Goal: Find contact information: Obtain details needed to contact an individual or organization

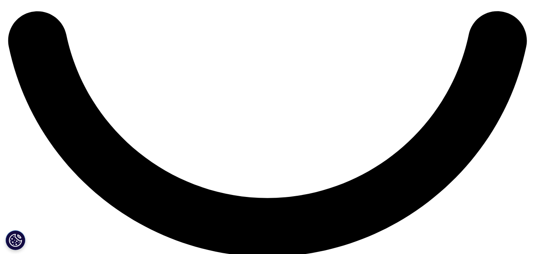
scroll to position [1276, 0]
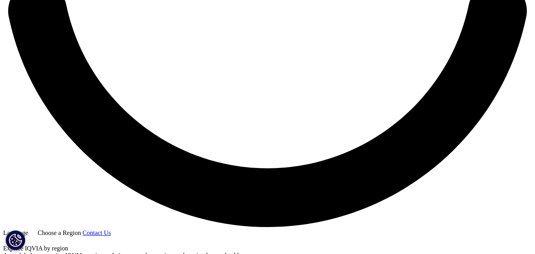
scroll to position [1356, 0]
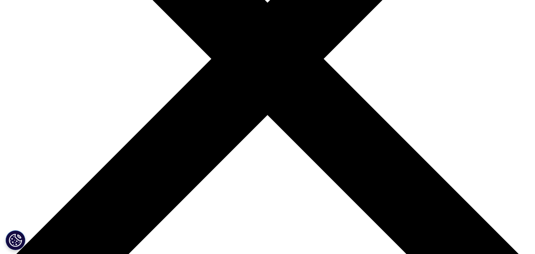
scroll to position [198, 0]
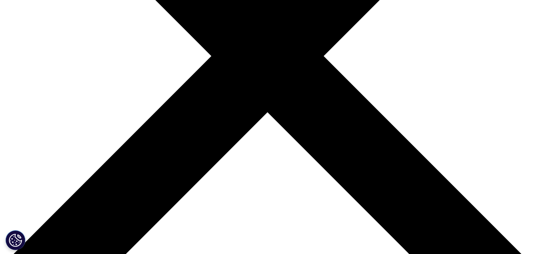
scroll to position [226, 0]
